Goal: Information Seeking & Learning: Learn about a topic

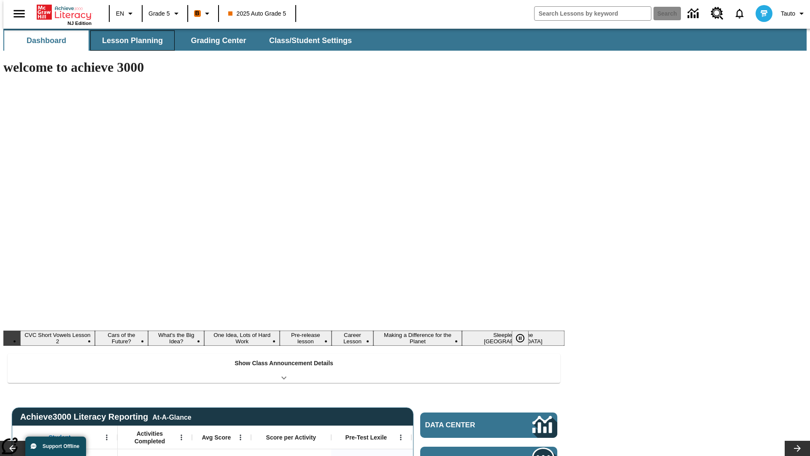
click at [129, 41] on span "Lesson Planning" at bounding box center [132, 41] width 61 height 10
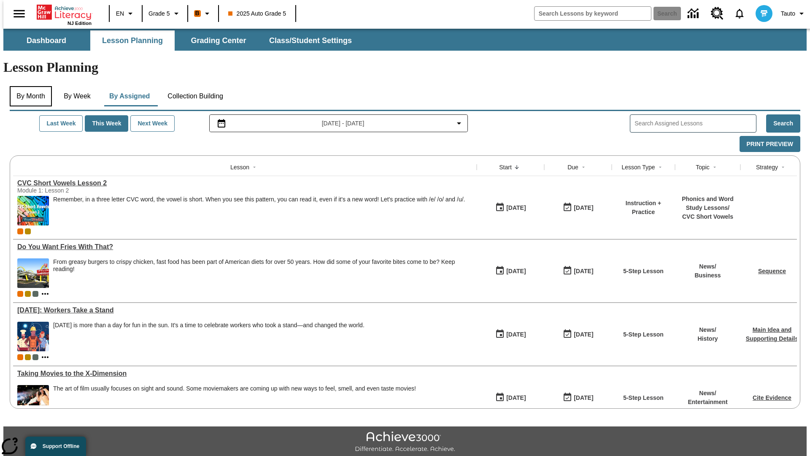
click at [28, 86] on button "By Month" at bounding box center [31, 96] width 42 height 20
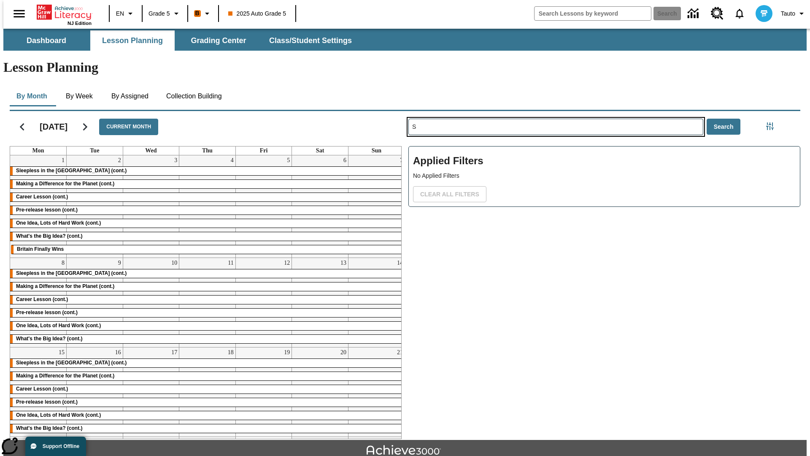
type input "S"
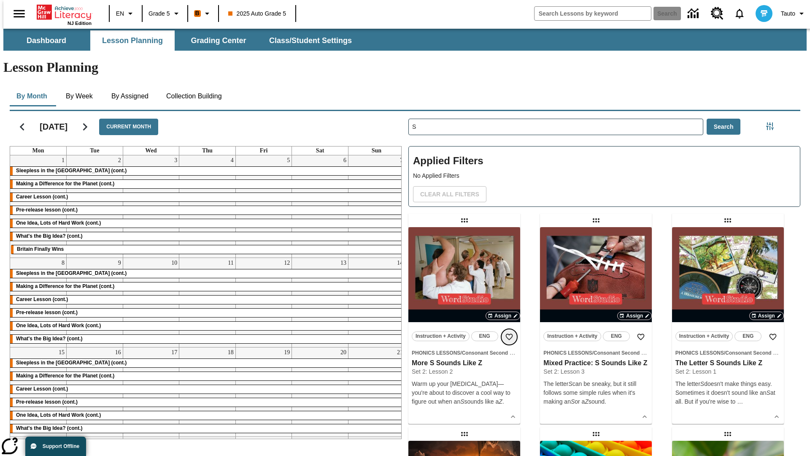
click at [509, 333] on icon "Add to Favorites" at bounding box center [509, 337] width 8 height 8
click at [61, 11] on icon "Home" at bounding box center [65, 12] width 56 height 17
